Goal: Obtain resource: Obtain resource

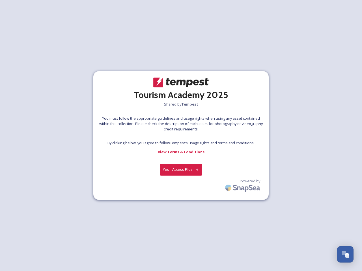
click at [181, 136] on div at bounding box center [181, 136] width 0 height 8
click at [181, 170] on button "Yes - Access Files" at bounding box center [181, 170] width 42 height 12
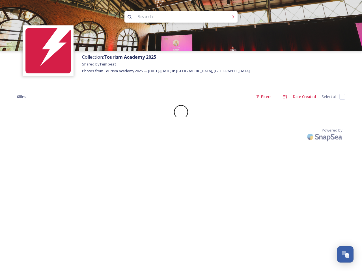
click at [243, 187] on div "Collection: Tourism Academy 2025 Shared by Tempest Photos from Tourism Academy …" at bounding box center [181, 135] width 362 height 271
click at [345, 255] on div "Open Chat" at bounding box center [347, 256] width 5 height 5
